Goal: Task Accomplishment & Management: Complete application form

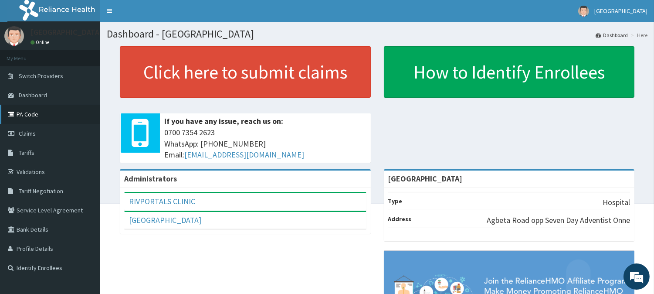
click at [68, 112] on link "PA Code" at bounding box center [50, 114] width 100 height 19
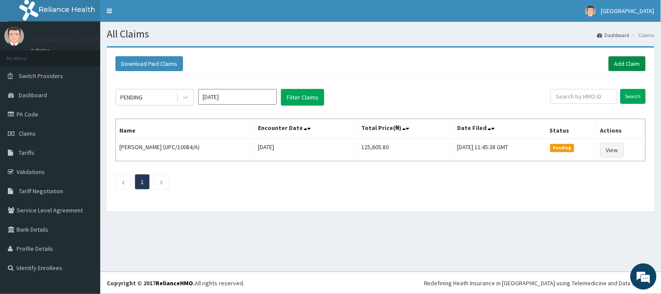
click at [614, 66] on link "Add Claim" at bounding box center [627, 63] width 37 height 15
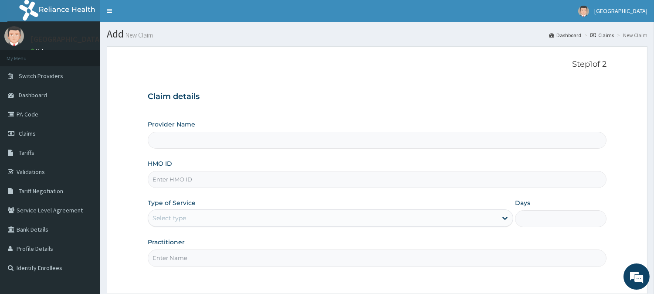
click at [295, 182] on input "HMO ID" at bounding box center [377, 179] width 459 height 17
type input "[GEOGRAPHIC_DATA]"
type input "p"
type input "PHK/10005/A"
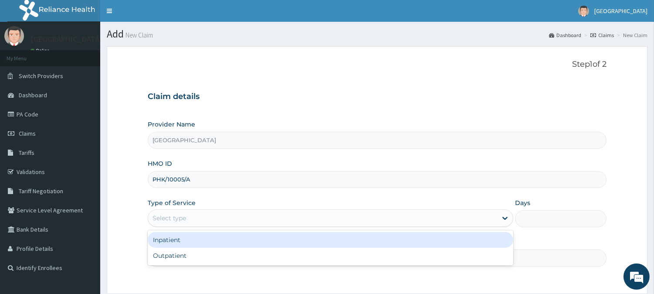
click at [285, 219] on div "Select type" at bounding box center [322, 218] width 349 height 14
click at [281, 240] on div "Inpatient" at bounding box center [331, 240] width 366 height 16
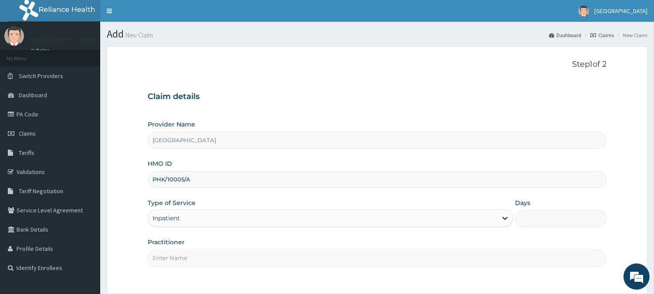
click at [516, 220] on input "Days" at bounding box center [561, 218] width 92 height 17
type input "2"
click at [411, 260] on input "Practitioner" at bounding box center [377, 257] width 459 height 17
type input "DR. LEMII CLETUS"
click at [433, 275] on div "Step 1 of 2 Claim details Provider Name Rivportals Hospital HMO ID PHK/10005/A …" at bounding box center [377, 170] width 459 height 221
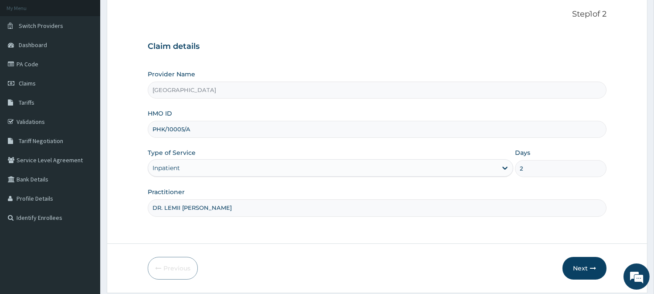
scroll to position [78, 0]
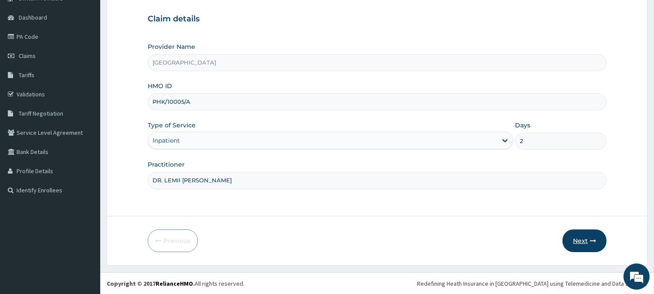
click at [587, 242] on button "Next" at bounding box center [585, 240] width 44 height 23
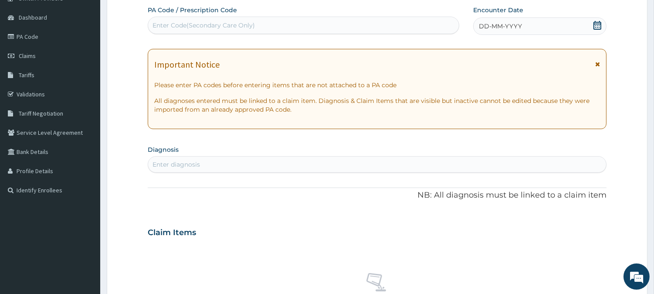
click at [397, 24] on div "Enter Code(Secondary Care Only)" at bounding box center [303, 25] width 311 height 14
paste input "PA/FB3684"
type input "PA/FB3684"
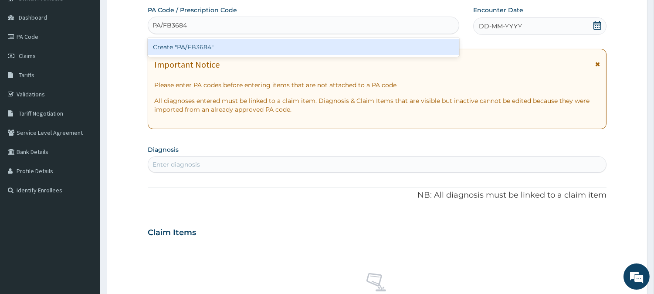
click at [400, 40] on div "Create "PA/FB3684"" at bounding box center [304, 47] width 312 height 16
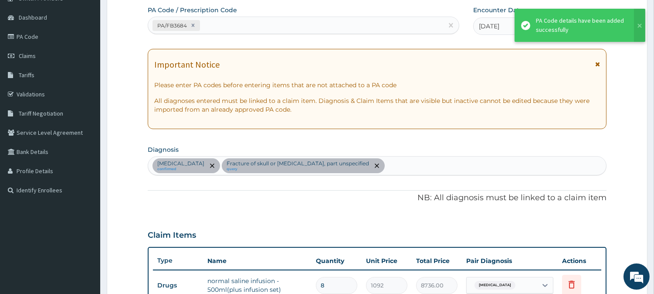
scroll to position [702, 0]
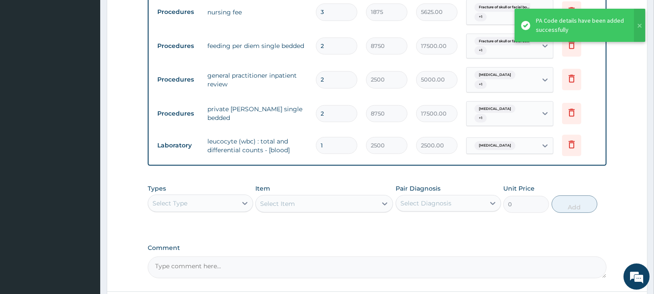
click at [421, 217] on div "Types Select Type Item Select Item Pair Diagnosis Select Diagnosis Unit Price 0…" at bounding box center [377, 198] width 459 height 37
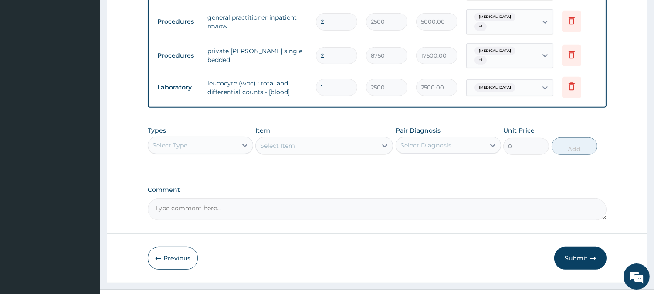
scroll to position [779, 0]
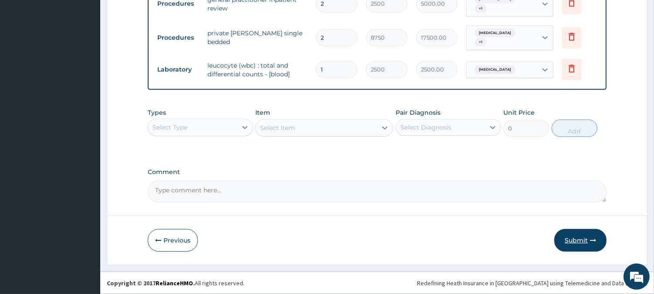
click at [574, 238] on button "Submit" at bounding box center [580, 240] width 52 height 23
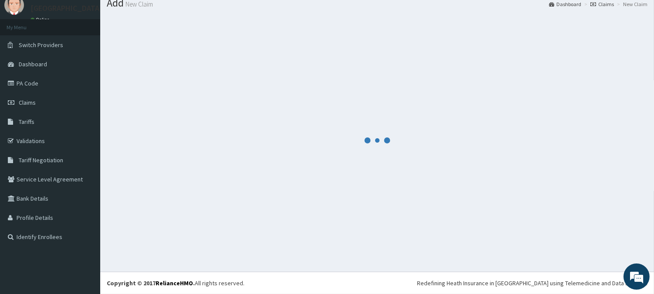
scroll to position [31, 0]
click at [76, 87] on link "PA Code" at bounding box center [50, 83] width 100 height 19
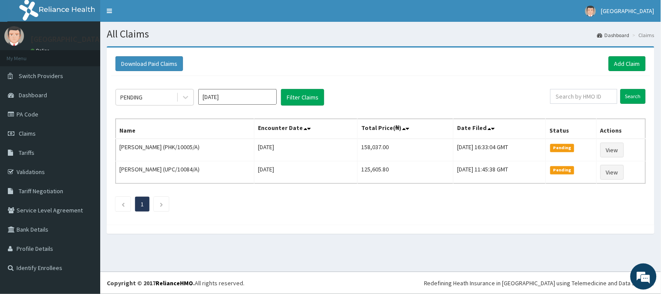
click at [608, 88] on div "PENDING Oct 2025 Filter Claims Search Name Encounter Date Total Price(₦) Date F…" at bounding box center [380, 148] width 539 height 144
click at [608, 98] on input "text" at bounding box center [583, 96] width 67 height 15
click at [638, 62] on link "Add Claim" at bounding box center [627, 63] width 37 height 15
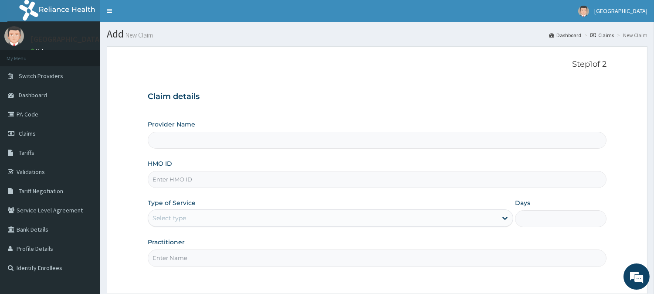
click at [424, 177] on input "HMO ID" at bounding box center [377, 179] width 459 height 17
type input "PHJ"
type input "[GEOGRAPHIC_DATA]"
type input "PHK/10005/A"
click at [423, 219] on div "Select type" at bounding box center [322, 218] width 349 height 14
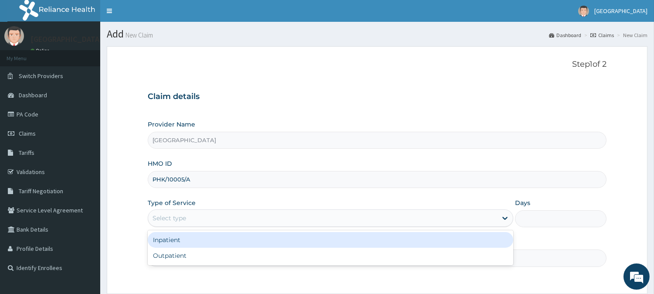
click at [419, 241] on div "Inpatient" at bounding box center [331, 240] width 366 height 16
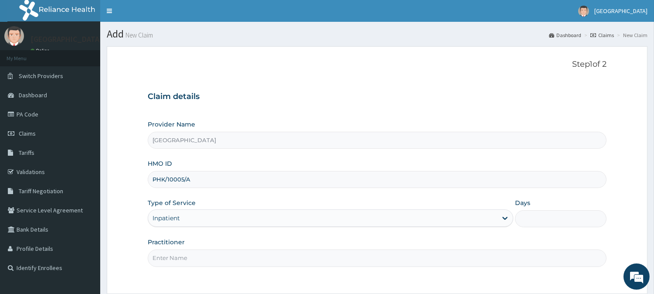
click at [536, 209] on div "Days" at bounding box center [561, 212] width 92 height 29
click at [536, 215] on input "Days" at bounding box center [561, 218] width 92 height 17
type input "1"
click at [372, 263] on input "Practitioner" at bounding box center [377, 257] width 459 height 17
type input "DR. LEMII CLETUS"
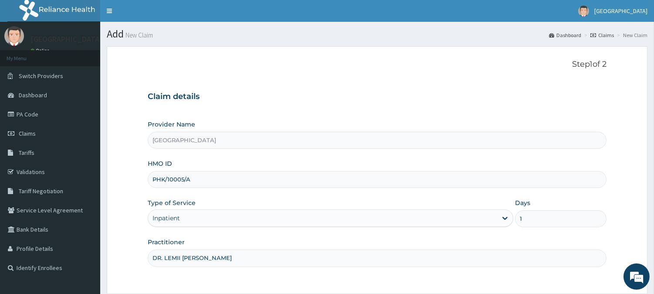
click at [373, 273] on div "Step 1 of 2 Claim details Provider Name Rivportals Hospital HMO ID PHK/10005/A …" at bounding box center [377, 170] width 459 height 221
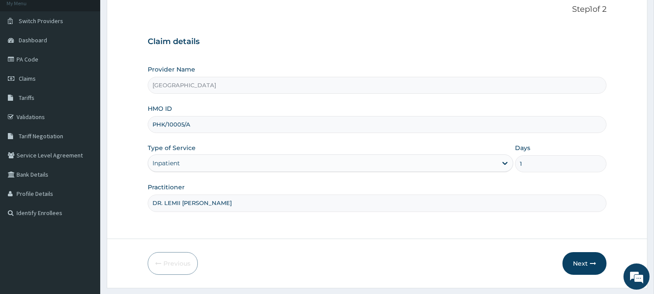
scroll to position [78, 0]
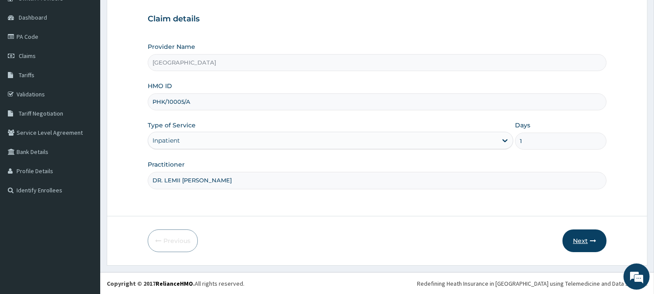
click at [577, 241] on button "Next" at bounding box center [585, 240] width 44 height 23
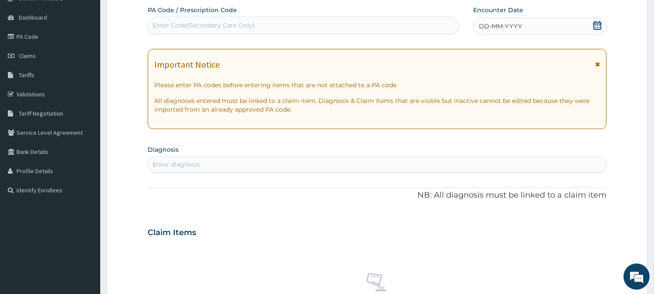
click at [332, 28] on div "Enter Code(Secondary Care Only)" at bounding box center [303, 25] width 311 height 14
paste input "PA/6ECE57"
type input "PA/6ECE57"
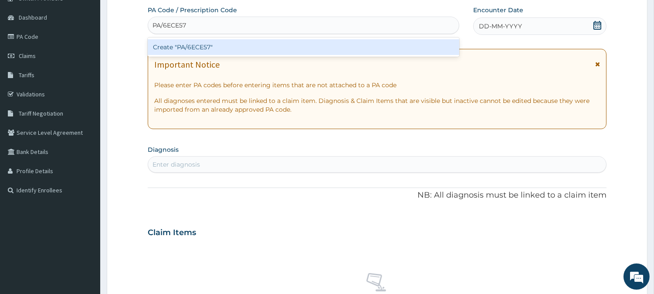
click at [334, 43] on div "Create "PA/6ECE57"" at bounding box center [304, 47] width 312 height 16
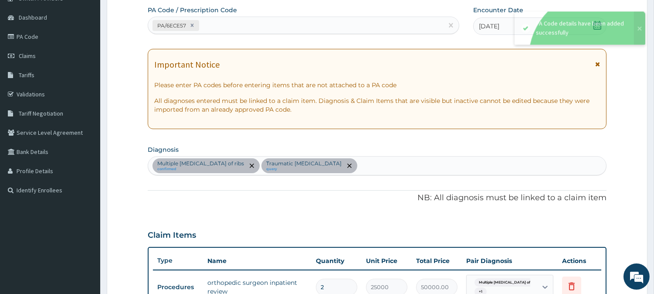
scroll to position [78, 0]
click at [294, 190] on div "PA Code / Prescription Code PA/6ECE57 Encounter Date 14-10-2025 Important Notic…" at bounding box center [377, 213] width 459 height 416
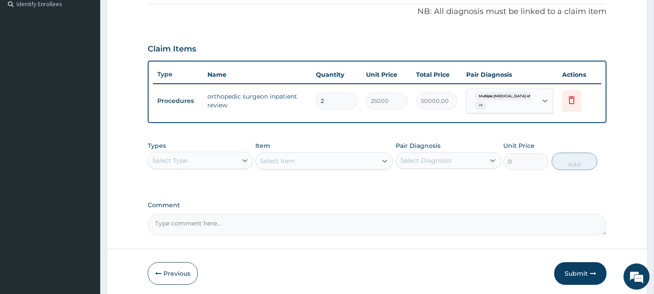
scroll to position [295, 0]
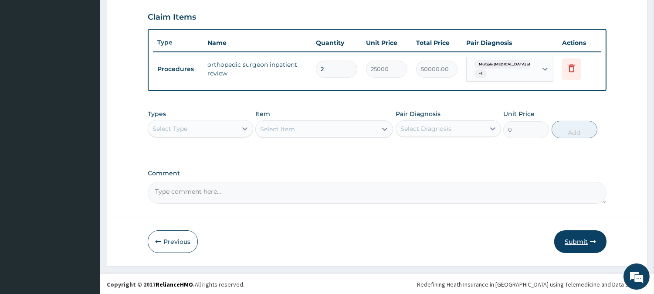
click at [593, 239] on icon "button" at bounding box center [593, 241] width 6 height 6
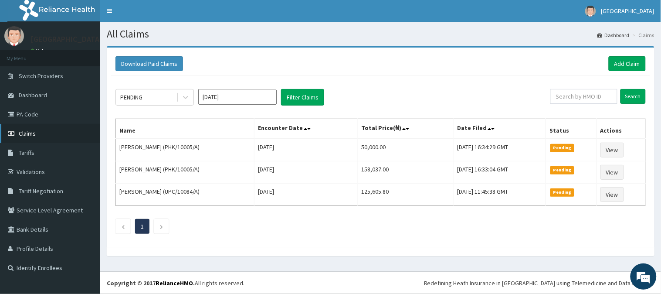
click at [68, 142] on link "Claims" at bounding box center [50, 133] width 100 height 19
click at [574, 92] on input "text" at bounding box center [583, 96] width 67 height 15
click at [60, 112] on link "PA Code" at bounding box center [50, 114] width 100 height 19
